Goal: Task Accomplishment & Management: Complete application form

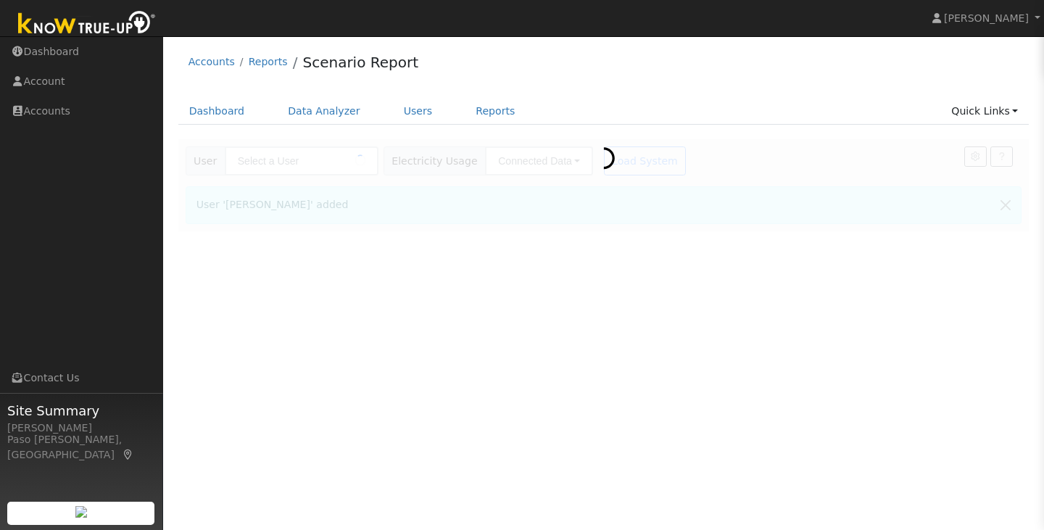
type input "[PERSON_NAME]"
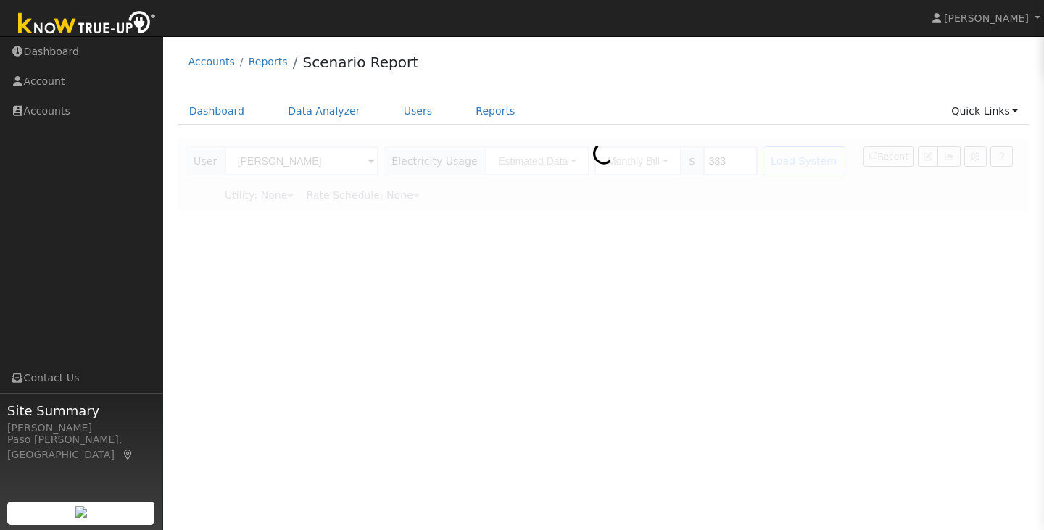
type input "Pacific Gas & Electric"
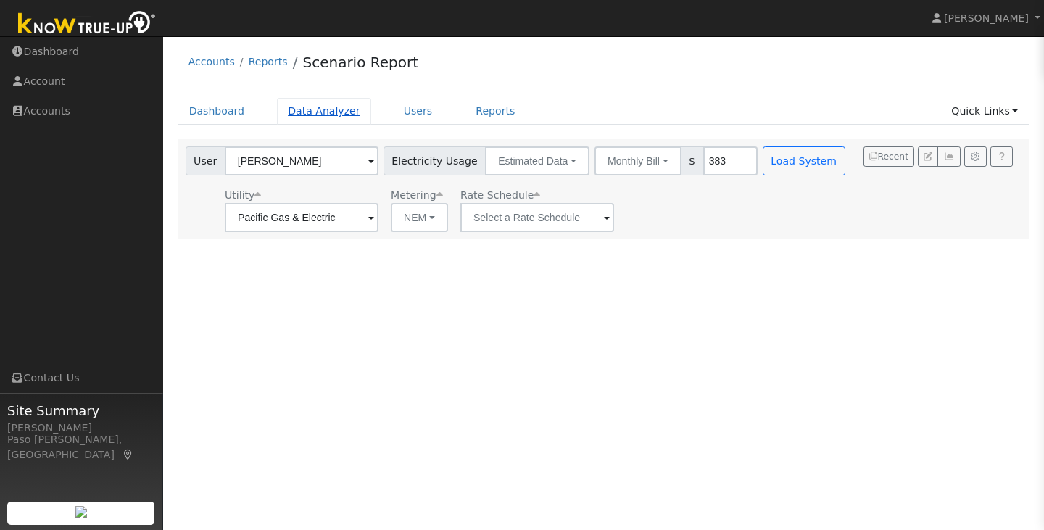
click at [298, 108] on link "Data Analyzer" at bounding box center [324, 111] width 94 height 27
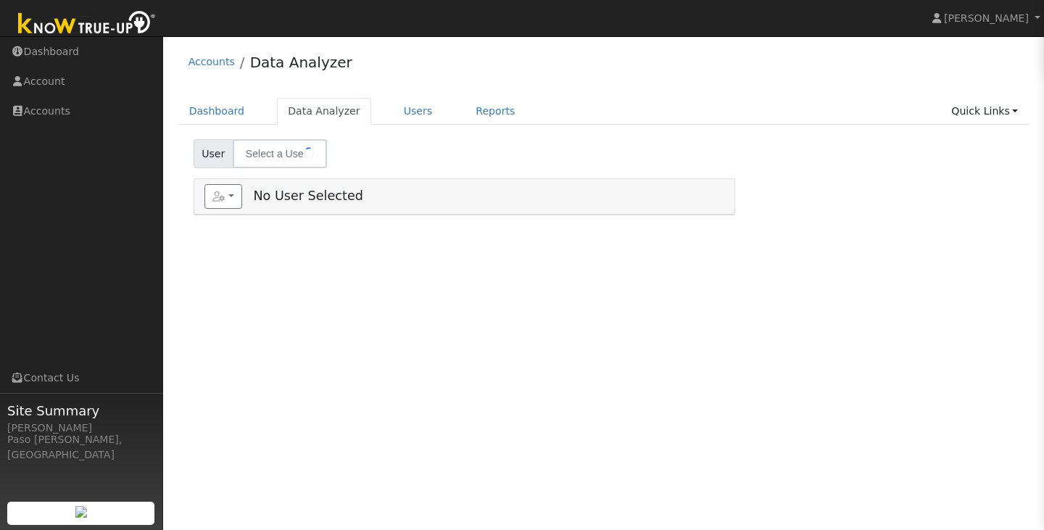
type input "[PERSON_NAME]"
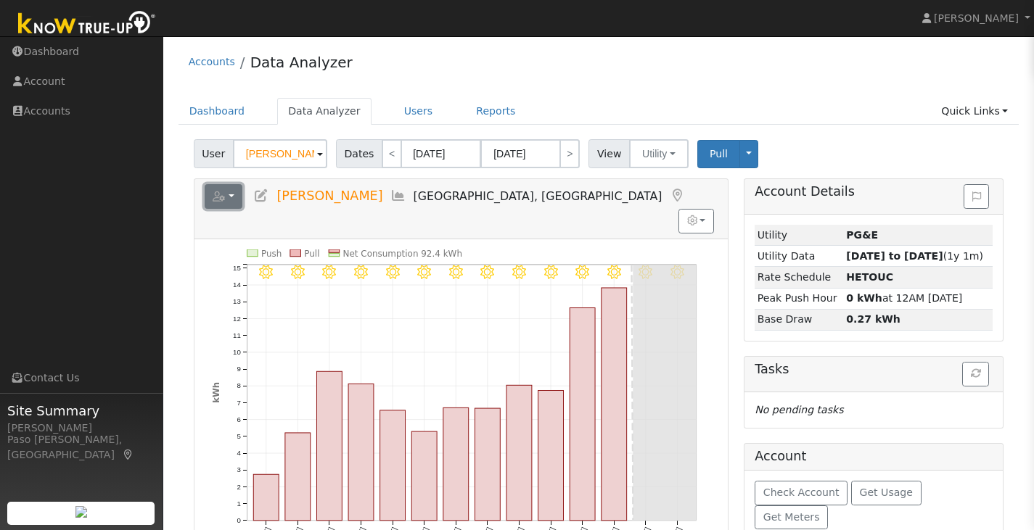
click at [236, 197] on button "button" at bounding box center [224, 196] width 38 height 25
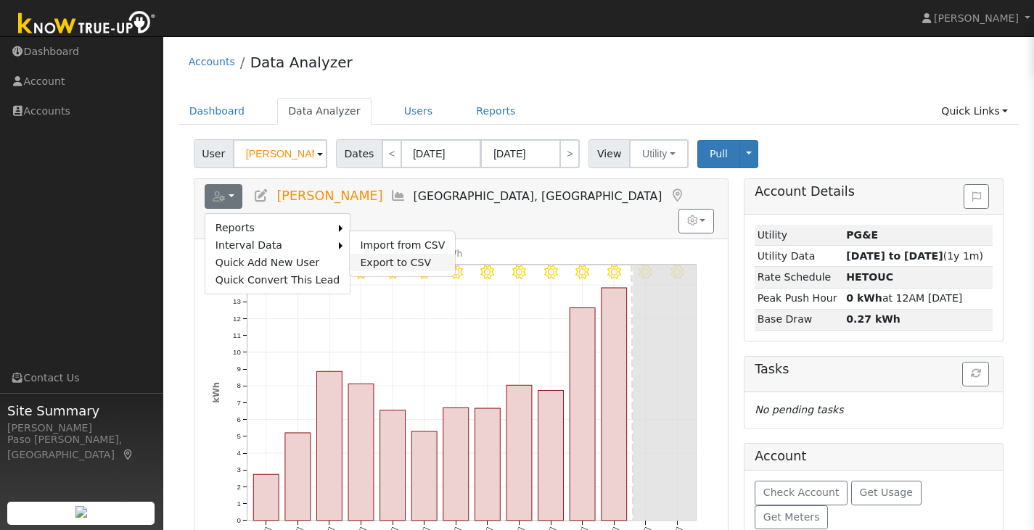
click at [358, 256] on link "Export to CSV" at bounding box center [402, 262] width 105 height 17
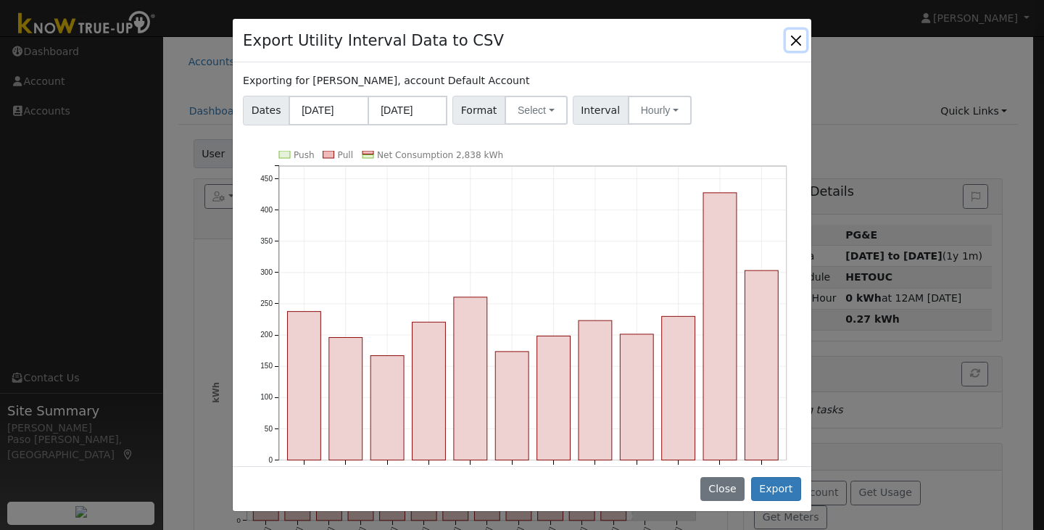
click at [799, 44] on button "Close" at bounding box center [796, 40] width 20 height 20
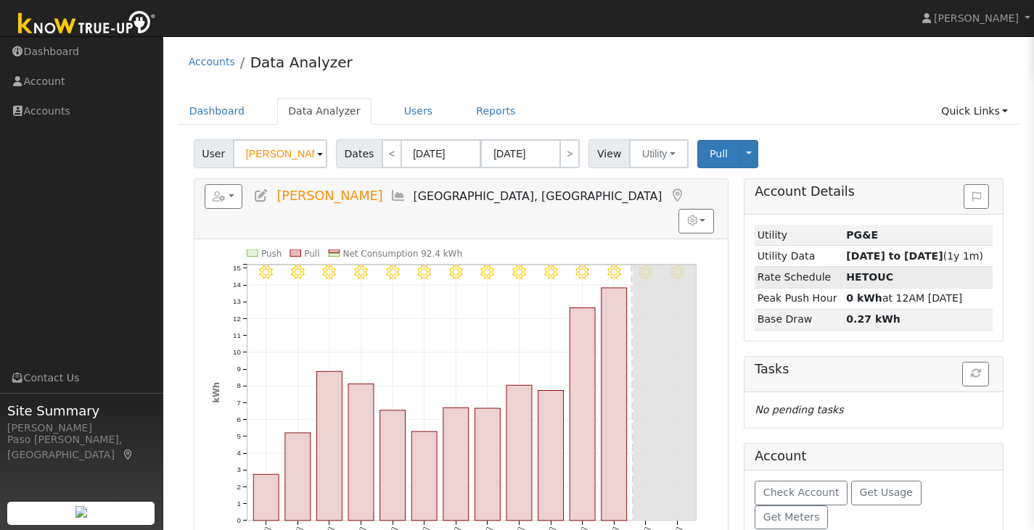
drag, startPoint x: 774, startPoint y: 299, endPoint x: 788, endPoint y: 242, distance: 58.2
click at [788, 242] on tbody "Utility PG&E Utility Data 09/01/24 to 09/08/25 (1y 1m) Rate Schedule HETOUC Pea…" at bounding box center [873, 277] width 238 height 105
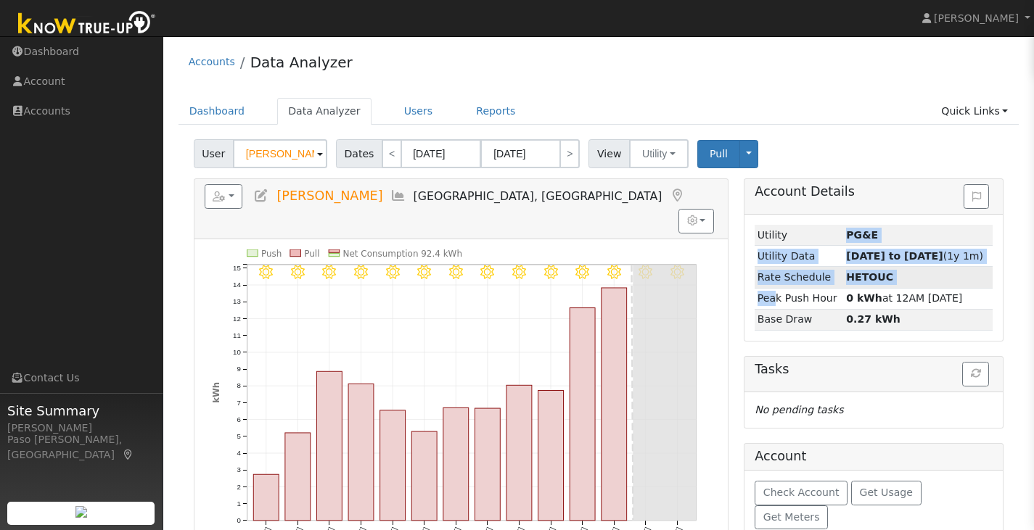
scroll to position [25, 0]
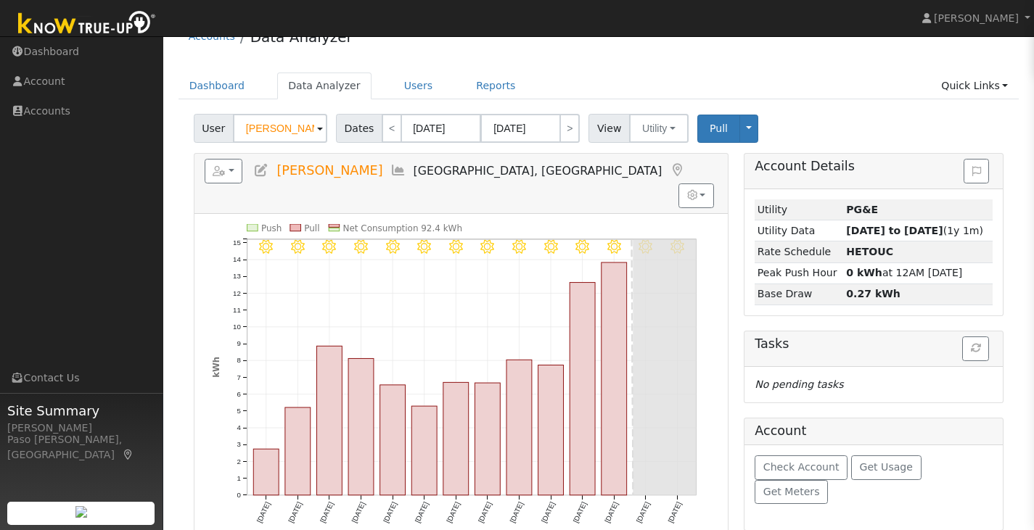
click at [573, 214] on div "9/10 - MostlyClear 9/09 - MostlyClear 9/08 - Clear 9/07 - Clear 9/06 - Clear 9/…" at bounding box center [460, 381] width 533 height 334
click at [560, 85] on ul "Dashboard Data Analyzer Users Reports Quick Links Quick Add Quick Connect Run a…" at bounding box center [598, 86] width 841 height 27
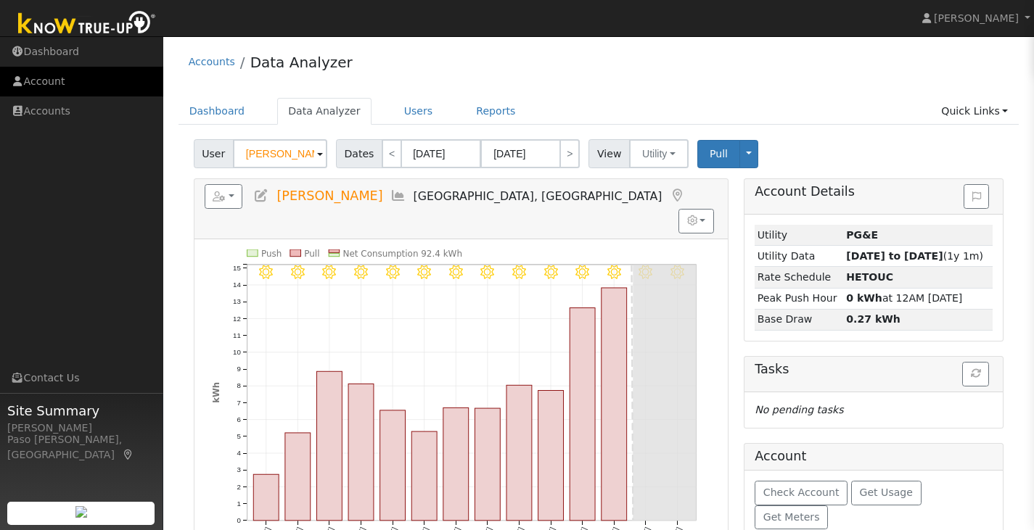
click at [56, 75] on link "Account" at bounding box center [81, 82] width 163 height 30
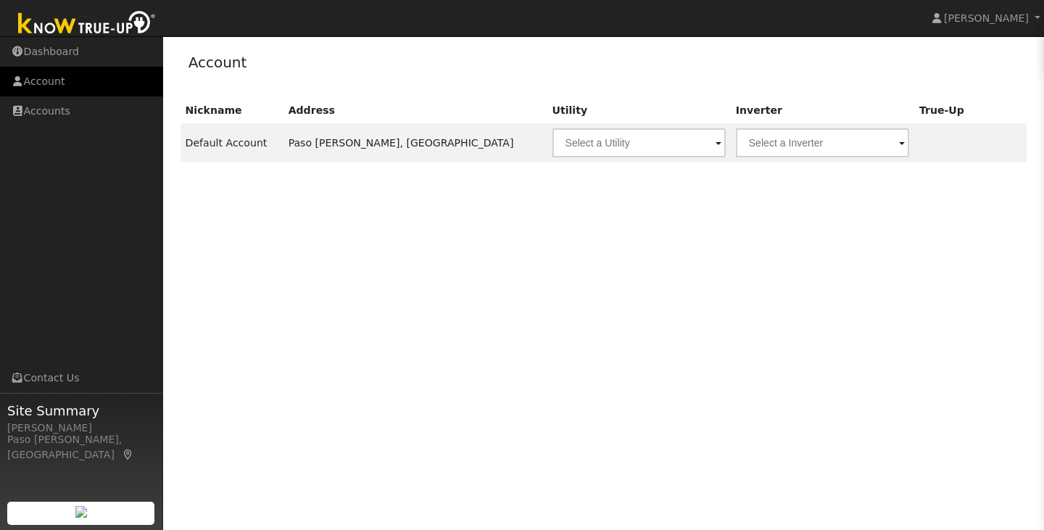
click at [44, 81] on link "Account" at bounding box center [81, 82] width 163 height 30
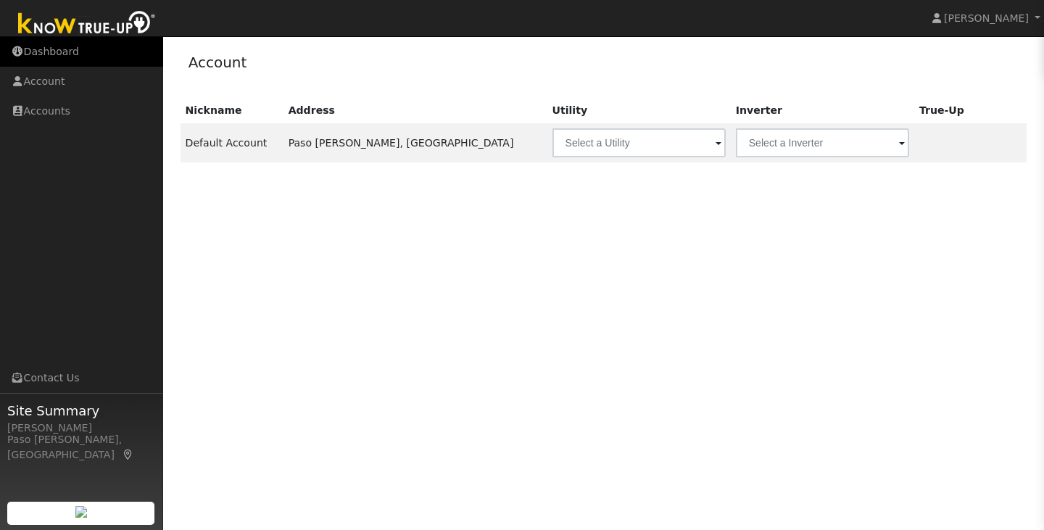
click at [51, 58] on link "Dashboard" at bounding box center [81, 52] width 163 height 30
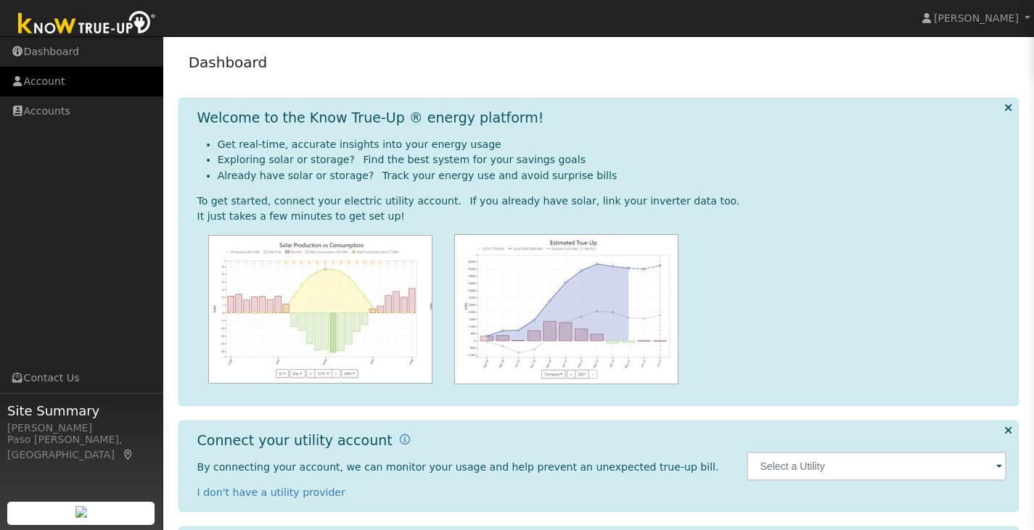
click at [53, 75] on link "Account" at bounding box center [81, 82] width 163 height 30
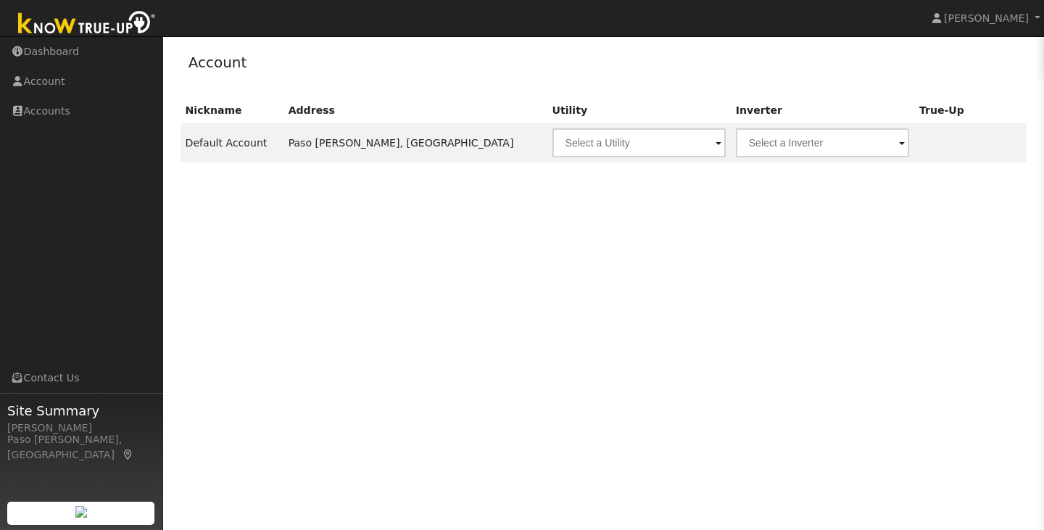
click at [85, 20] on img at bounding box center [87, 24] width 152 height 33
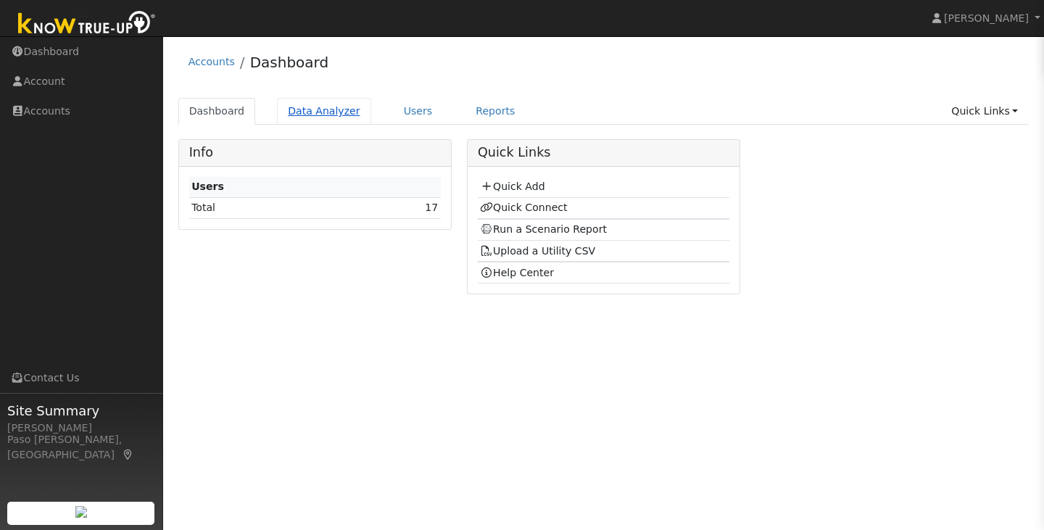
click at [304, 105] on link "Data Analyzer" at bounding box center [324, 111] width 94 height 27
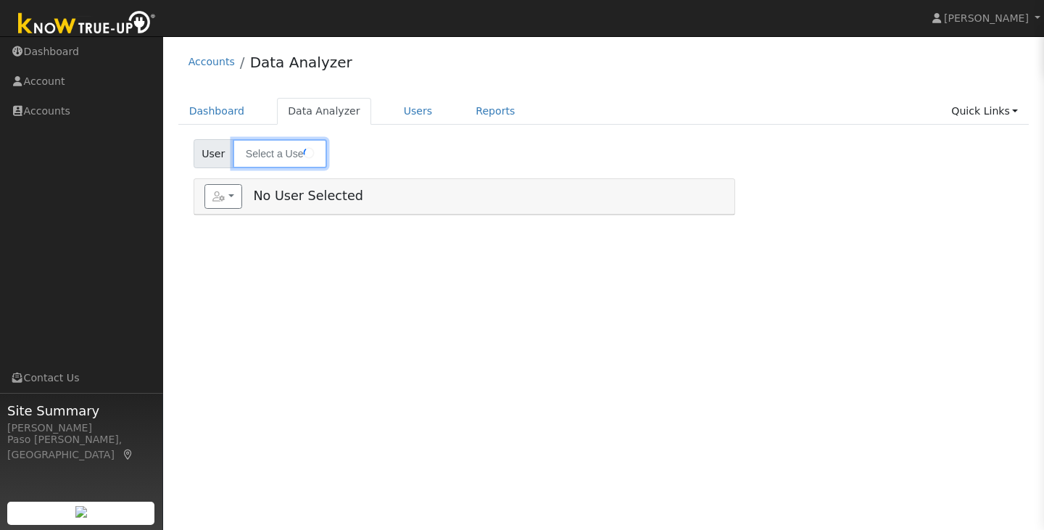
type input "Brian Beckwith"
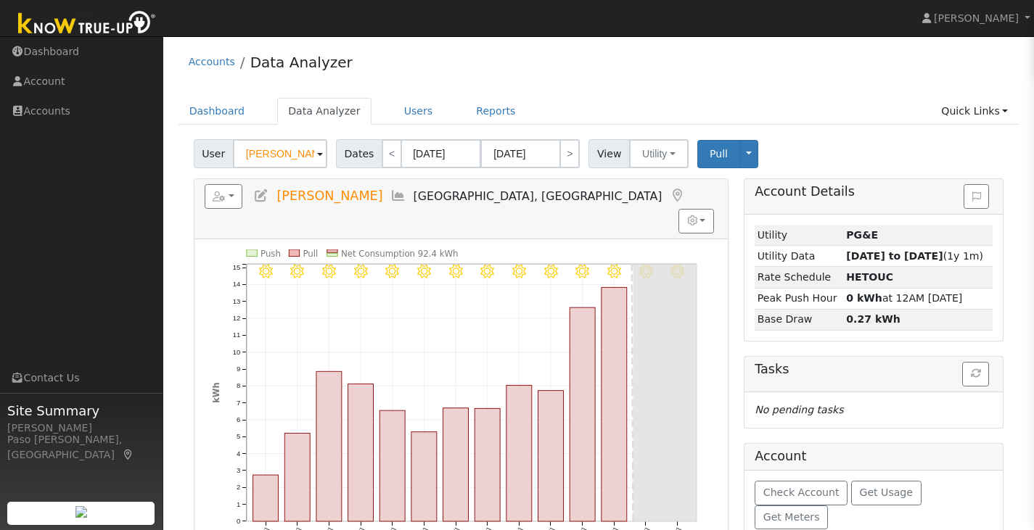
click at [317, 154] on span at bounding box center [320, 155] width 6 height 17
click at [268, 196] on icon at bounding box center [261, 195] width 16 height 13
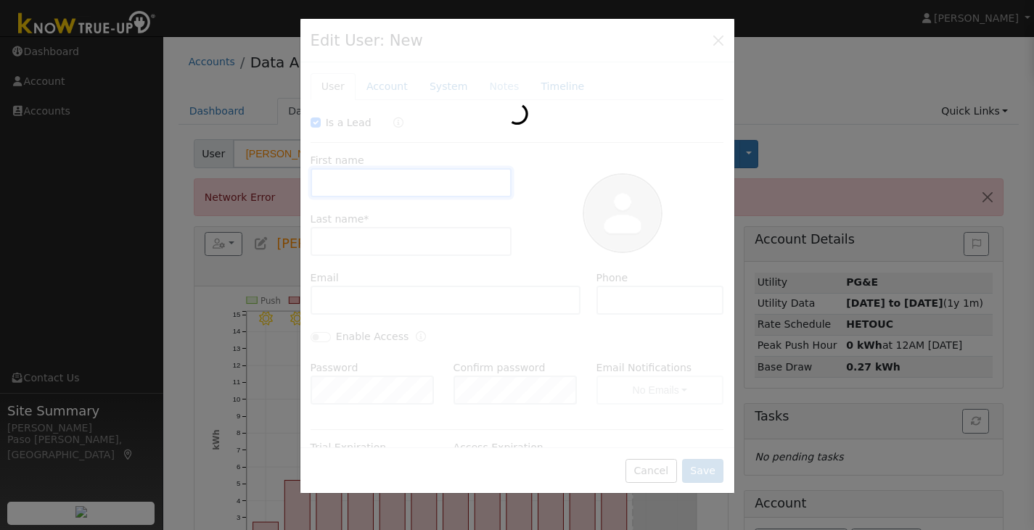
checkbox input "true"
type input "Brian"
type input "Beckwith"
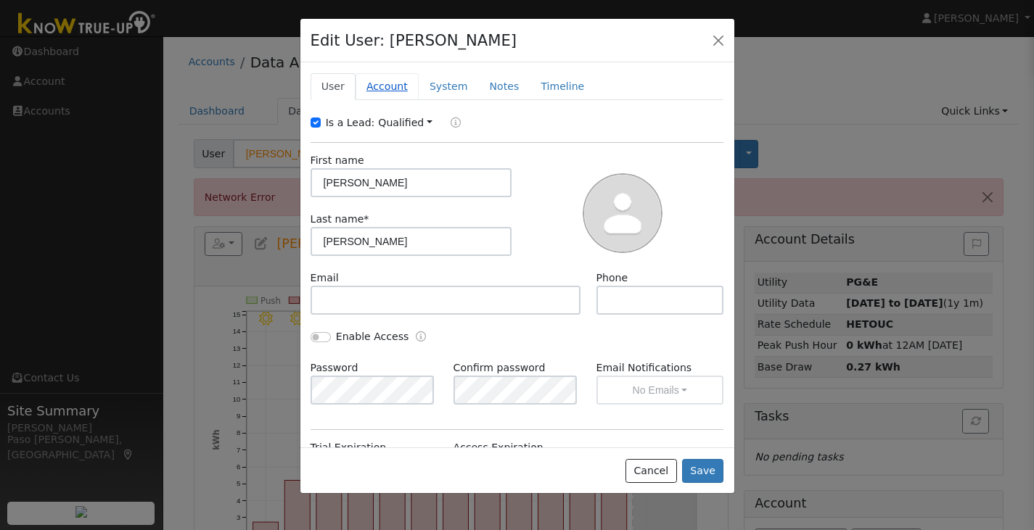
click at [373, 91] on link "Account" at bounding box center [386, 86] width 63 height 27
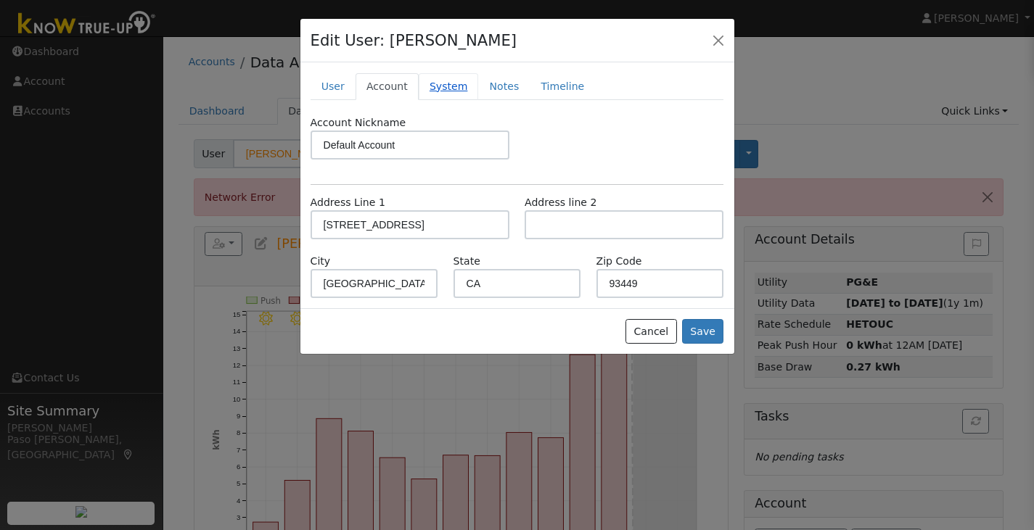
click at [445, 91] on link "System" at bounding box center [449, 86] width 60 height 27
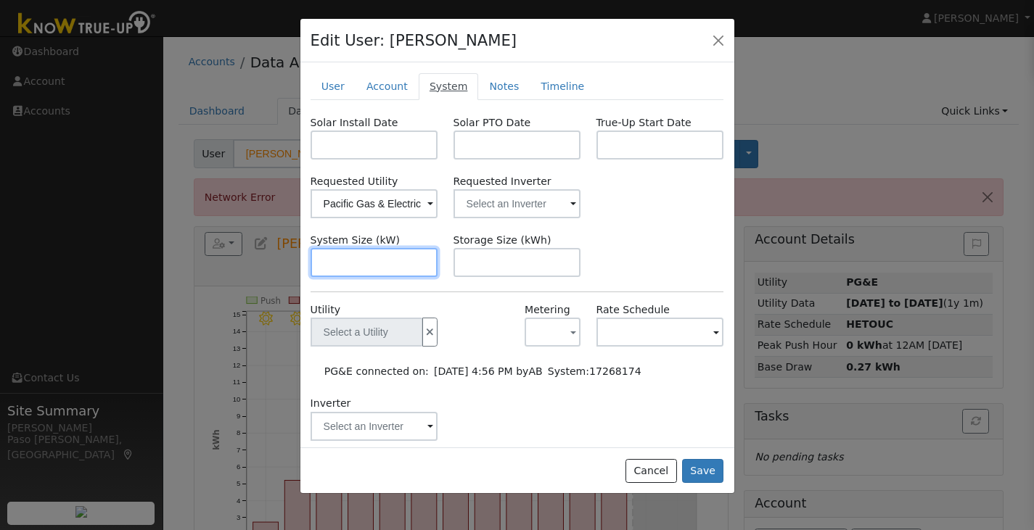
type input "PG&E"
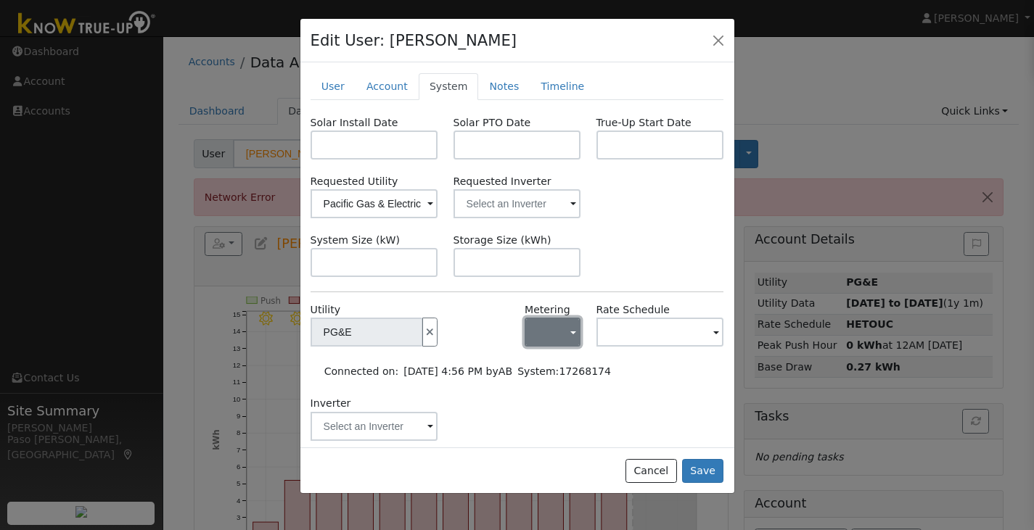
click at [561, 343] on button "button" at bounding box center [552, 332] width 56 height 29
click at [673, 405] on div "Inverter" at bounding box center [516, 425] width 429 height 59
click at [496, 93] on link "Notes" at bounding box center [503, 86] width 51 height 27
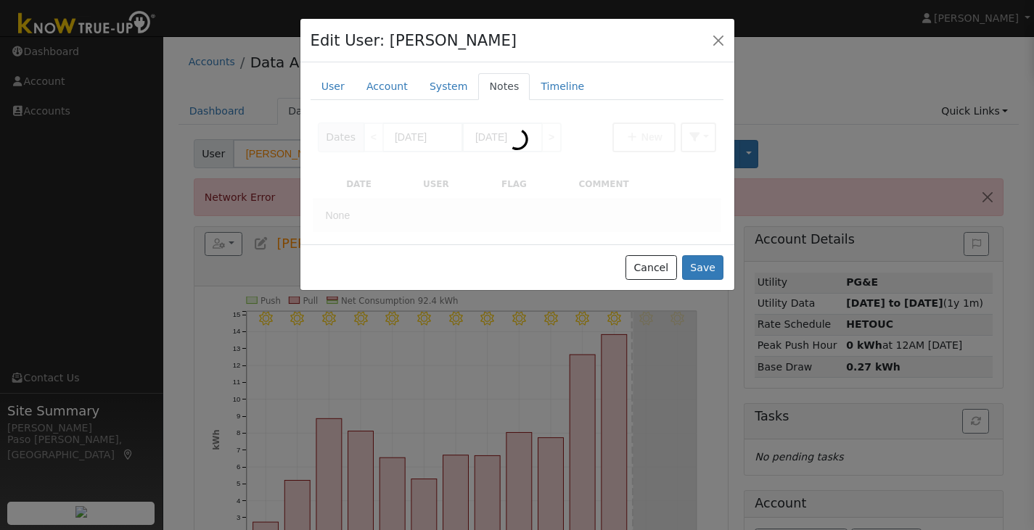
click at [554, 49] on div "Edit User: Brian Beckwith Default Account Default Account 267 Cypress Street, P…" at bounding box center [517, 41] width 434 height 44
click at [543, 91] on link "Timeline" at bounding box center [561, 86] width 65 height 27
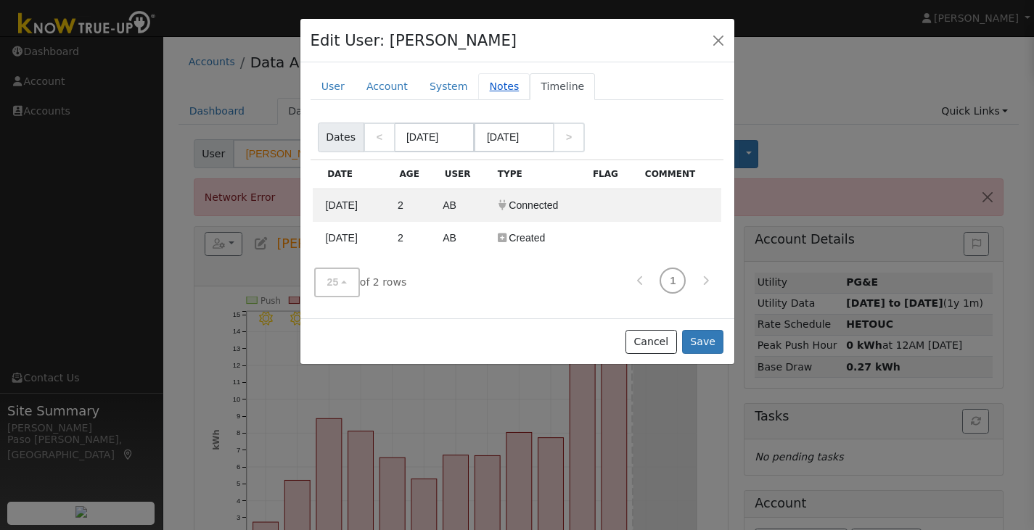
click at [490, 86] on link "Notes" at bounding box center [503, 86] width 51 height 27
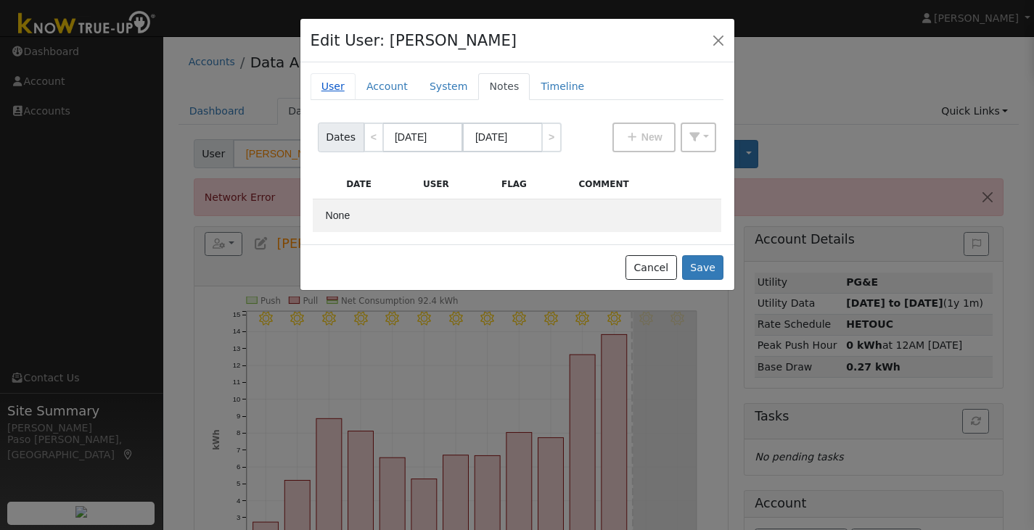
click at [339, 86] on link "User" at bounding box center [332, 86] width 45 height 27
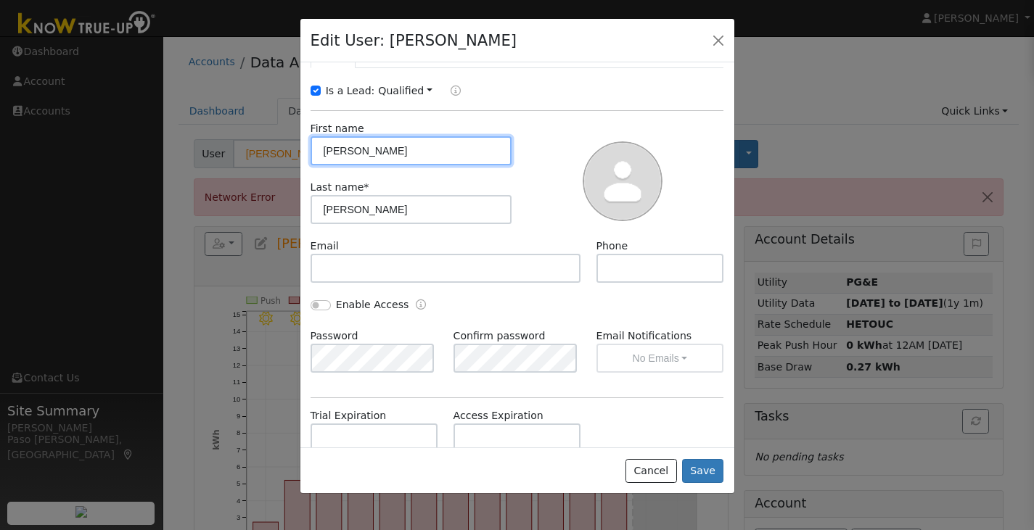
scroll to position [62, 0]
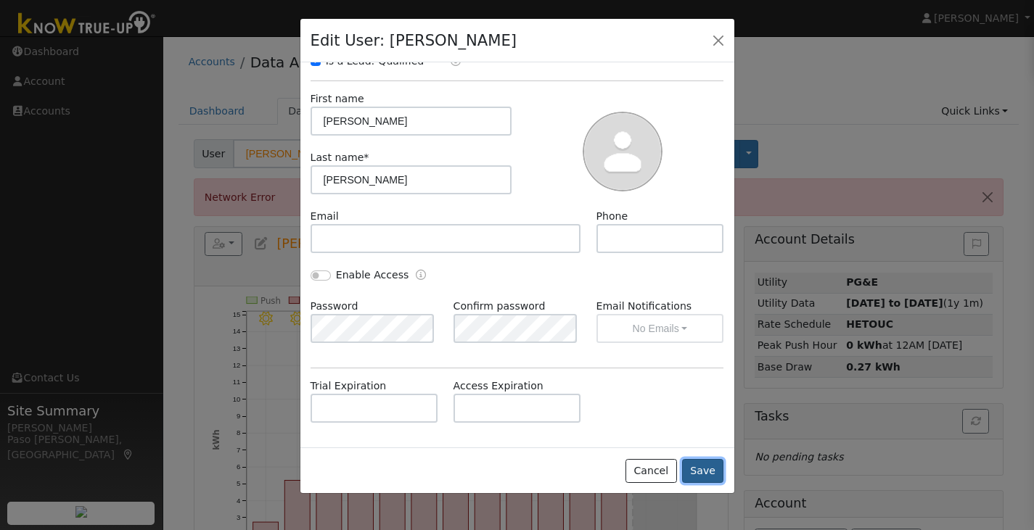
click at [698, 459] on button "Save" at bounding box center [703, 471] width 42 height 25
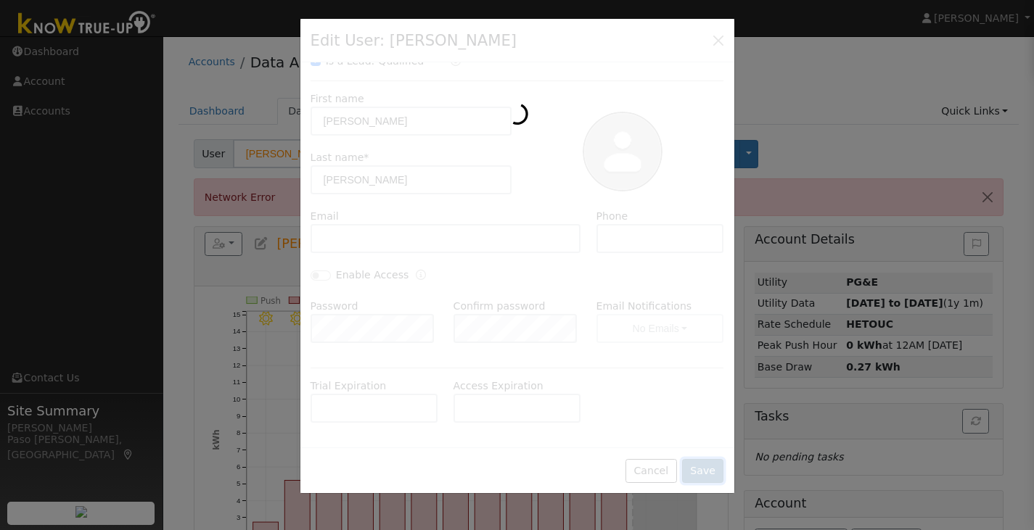
scroll to position [0, 0]
click at [726, 63] on div at bounding box center [517, 256] width 434 height 475
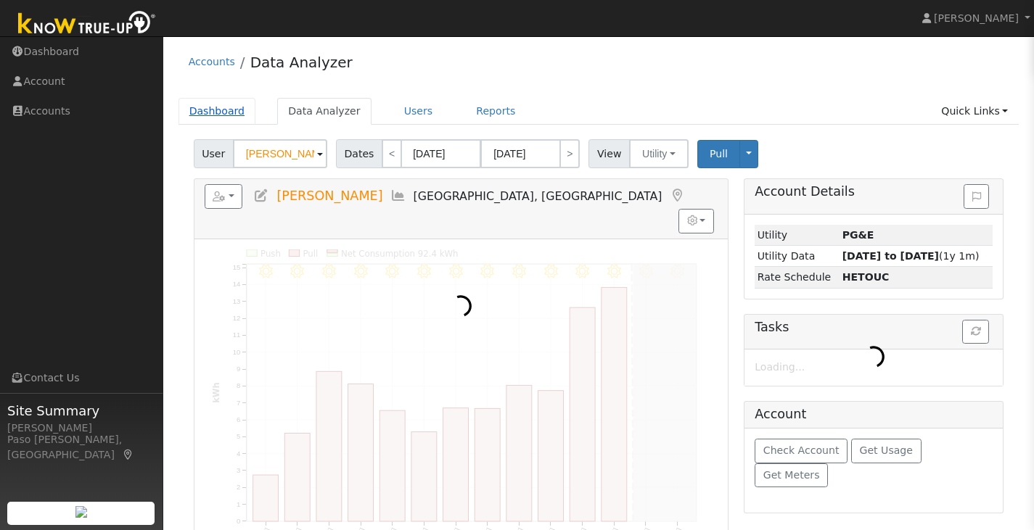
click at [220, 111] on link "Dashboard" at bounding box center [217, 111] width 78 height 27
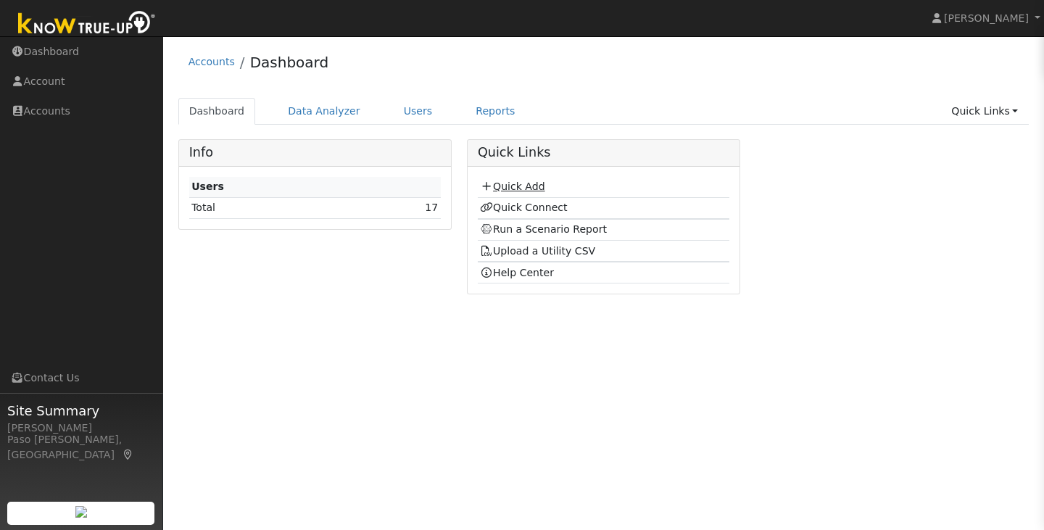
click at [495, 184] on link "Quick Add" at bounding box center [512, 187] width 65 height 12
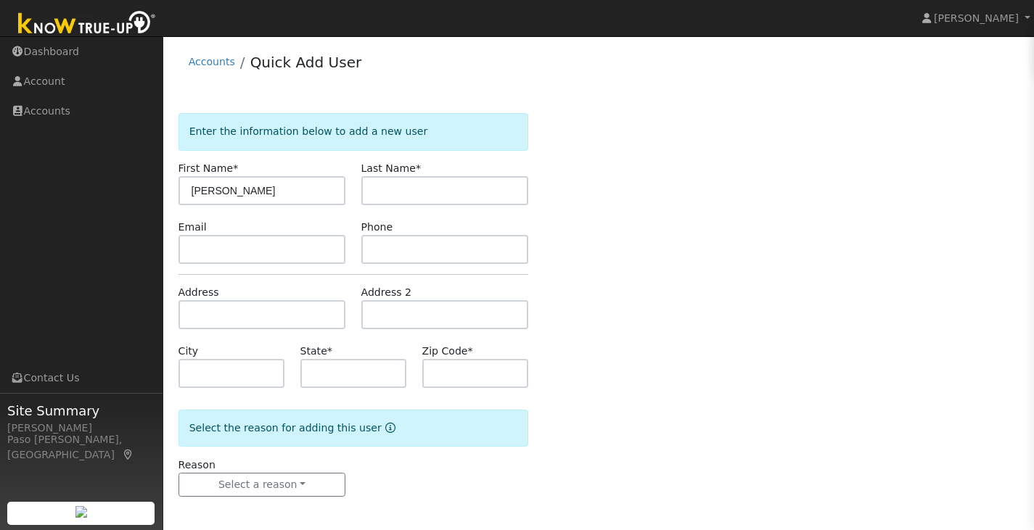
type input "[PERSON_NAME]"
click at [445, 191] on input "text" at bounding box center [445, 190] width 168 height 29
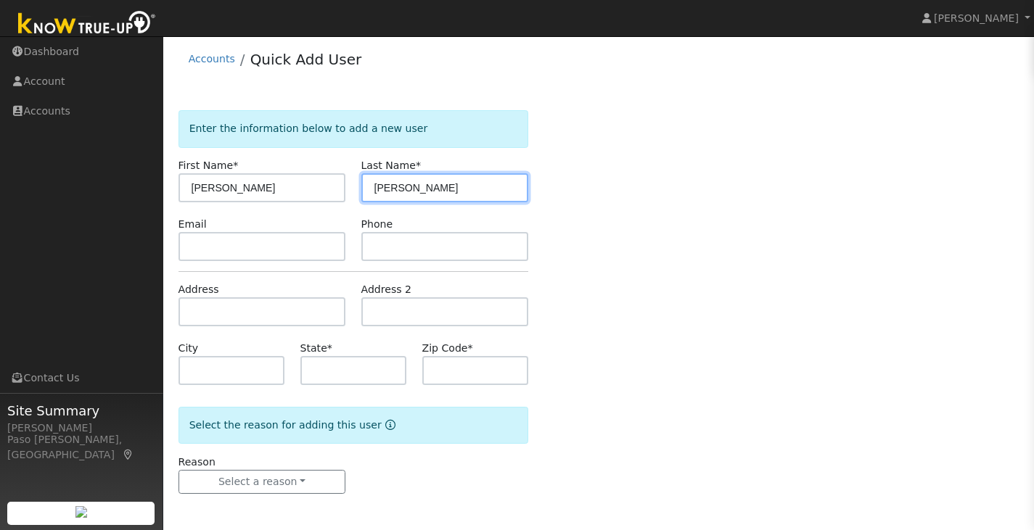
type input "[PERSON_NAME]"
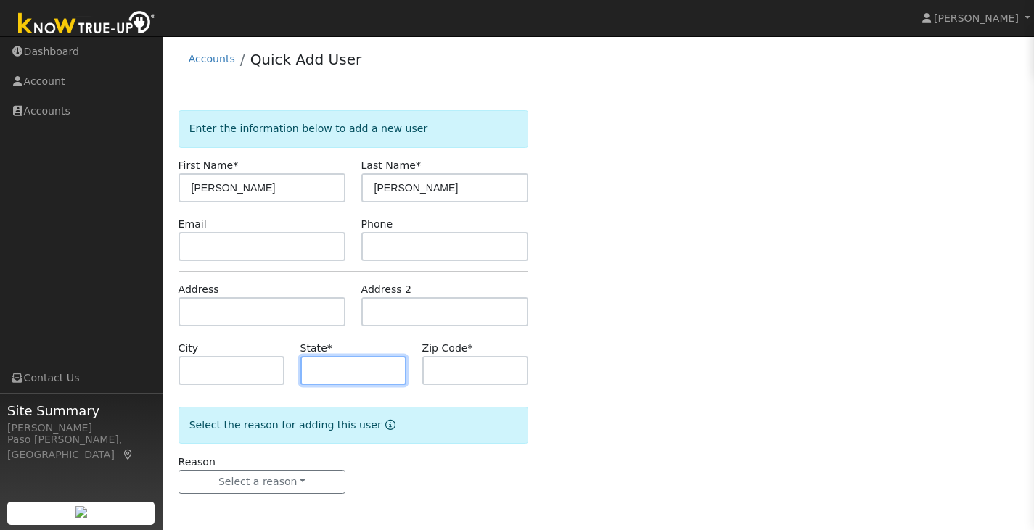
click at [310, 359] on input "text" at bounding box center [353, 370] width 107 height 29
type input "CA"
click at [450, 374] on input "text" at bounding box center [475, 370] width 107 height 29
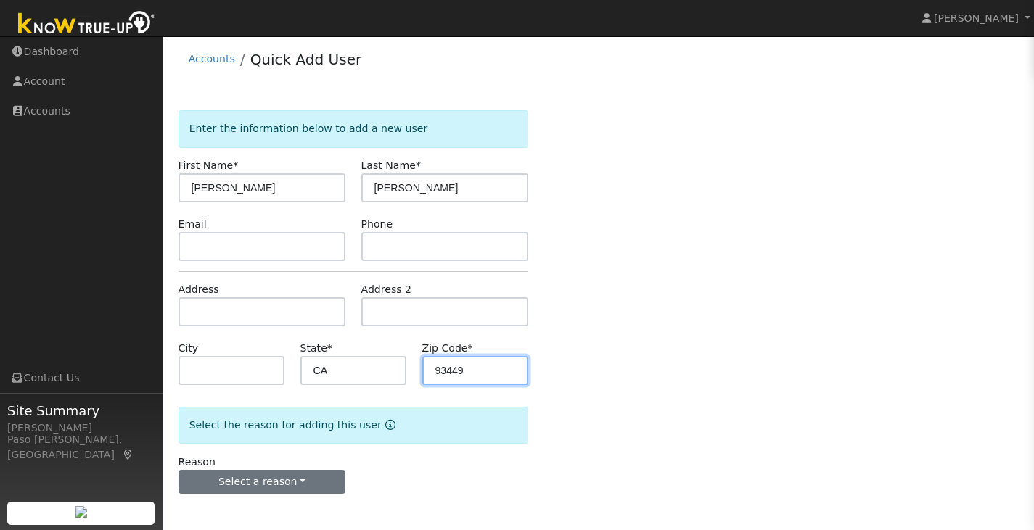
type input "93449"
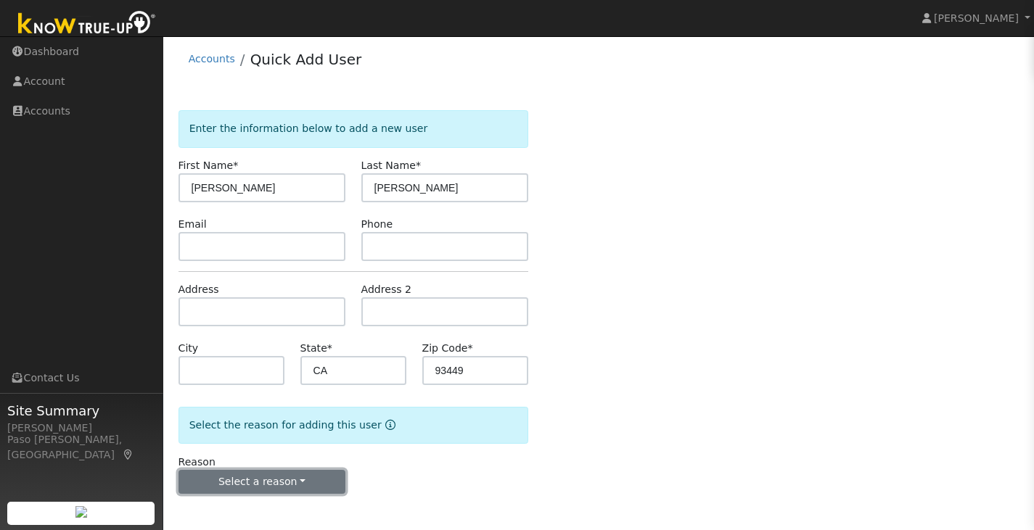
click at [297, 481] on button "Select a reason" at bounding box center [262, 482] width 168 height 25
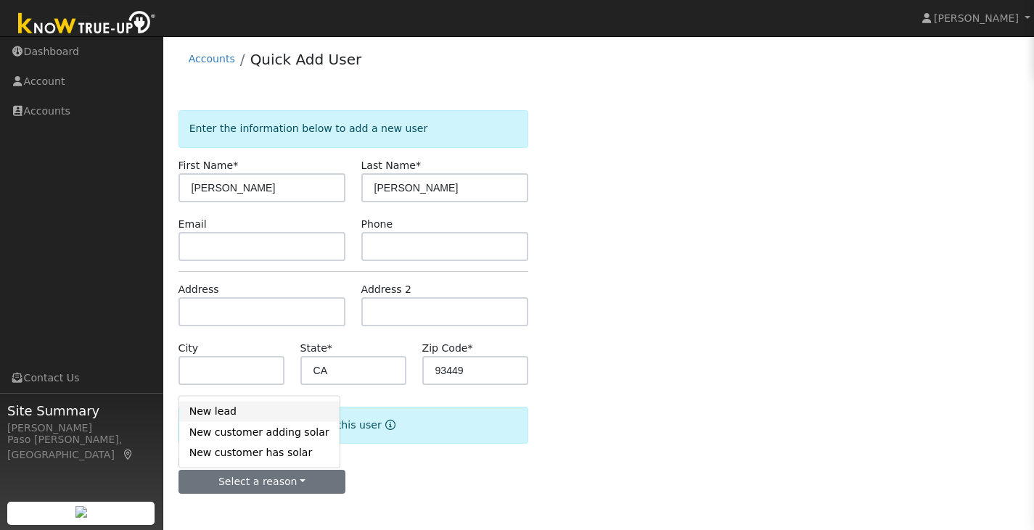
click at [272, 415] on link "New lead" at bounding box center [259, 411] width 160 height 20
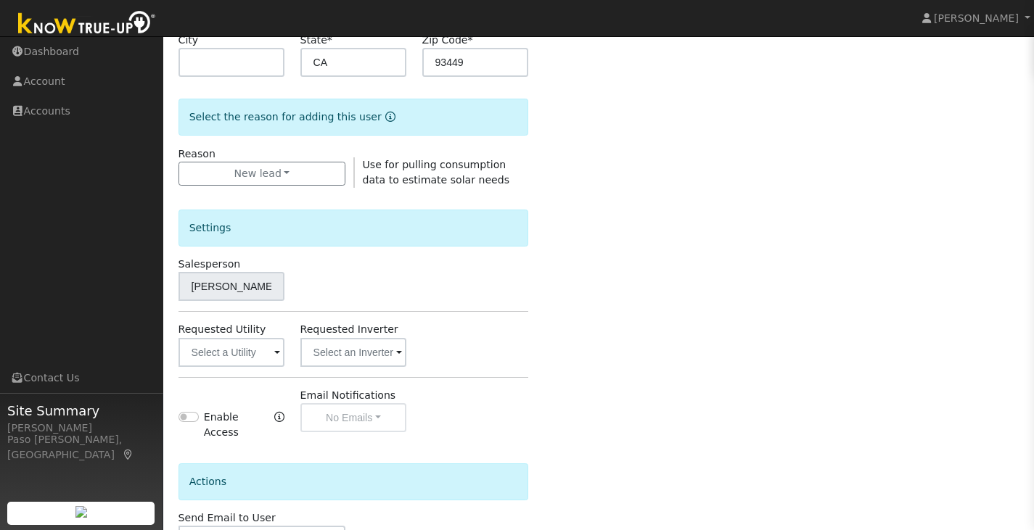
drag, startPoint x: 429, startPoint y: 413, endPoint x: 426, endPoint y: 399, distance: 15.0
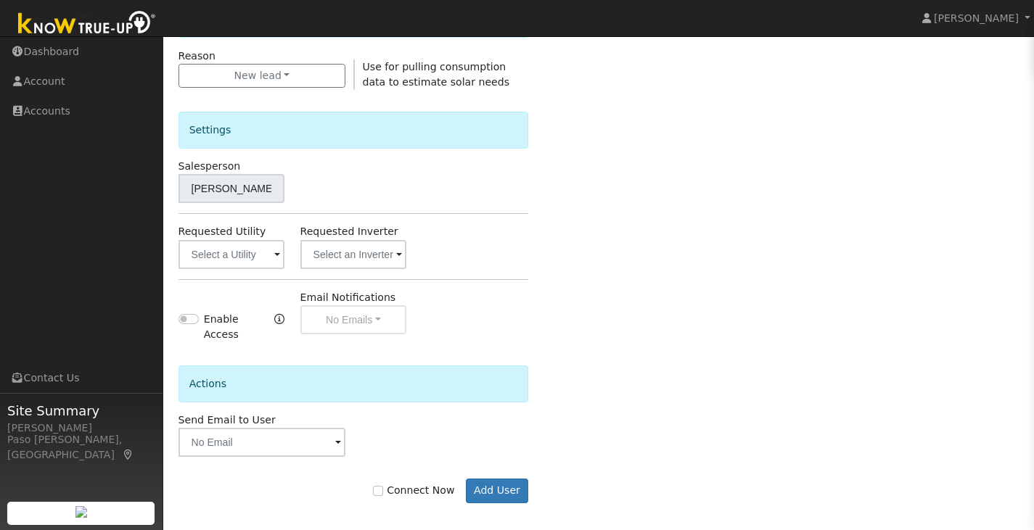
drag, startPoint x: 426, startPoint y: 399, endPoint x: 374, endPoint y: 462, distance: 81.5
click at [374, 462] on div "Connect Now Add User" at bounding box center [353, 480] width 366 height 46
click at [383, 486] on input "Connect Now" at bounding box center [378, 491] width 10 height 10
checkbox input "true"
click at [488, 484] on button "Add User" at bounding box center [497, 491] width 63 height 25
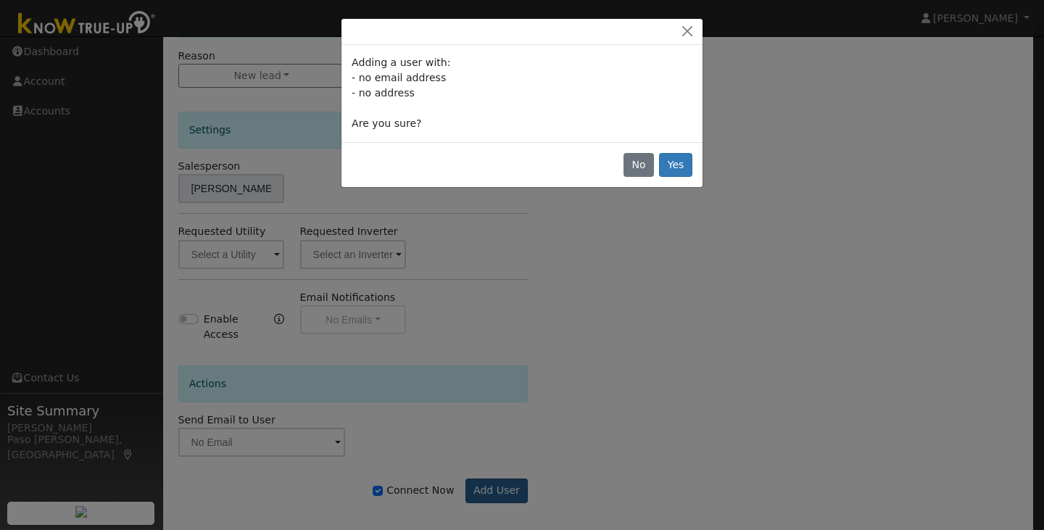
click at [488, 484] on div "Adding a user with: - no email address - no address Are you sure? No Yes" at bounding box center [522, 265] width 1044 height 530
click at [685, 162] on button "Yes" at bounding box center [675, 165] width 33 height 25
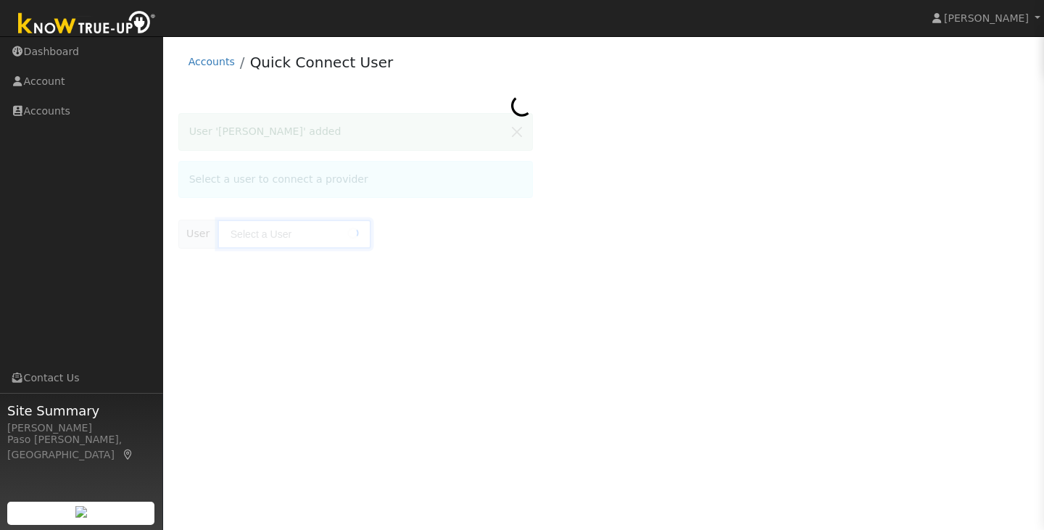
type input "[PERSON_NAME]"
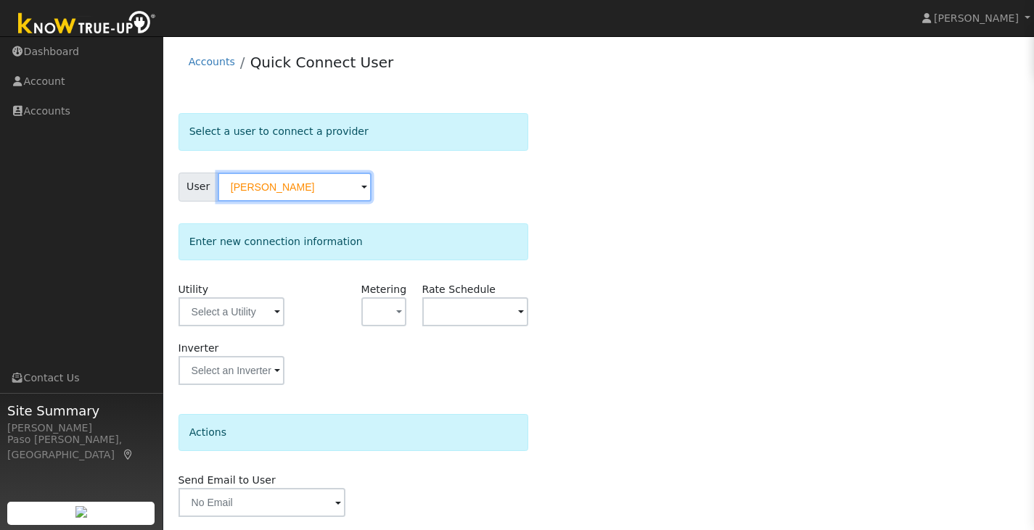
scroll to position [48, 0]
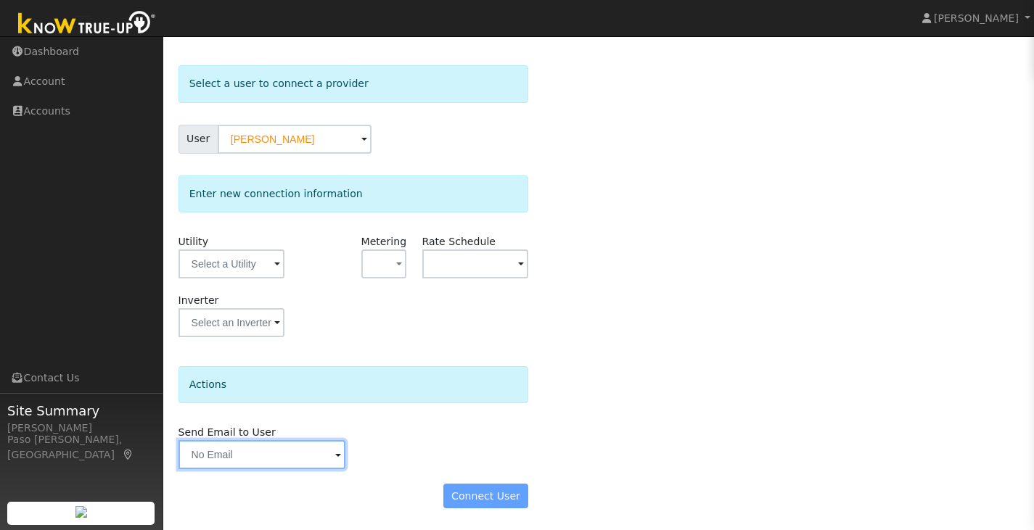
click at [320, 453] on input "text" at bounding box center [262, 454] width 168 height 29
click at [396, 467] on div "Send Email to User Delete Email Template Are you sure you want to delete ? Canc…" at bounding box center [353, 447] width 366 height 44
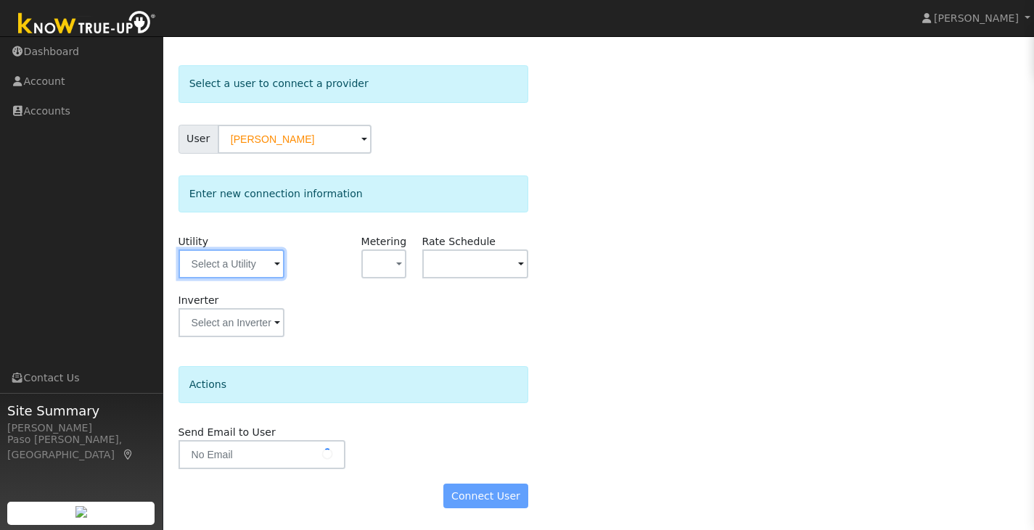
click at [263, 271] on input "text" at bounding box center [231, 264] width 107 height 29
